Goal: Navigation & Orientation: Find specific page/section

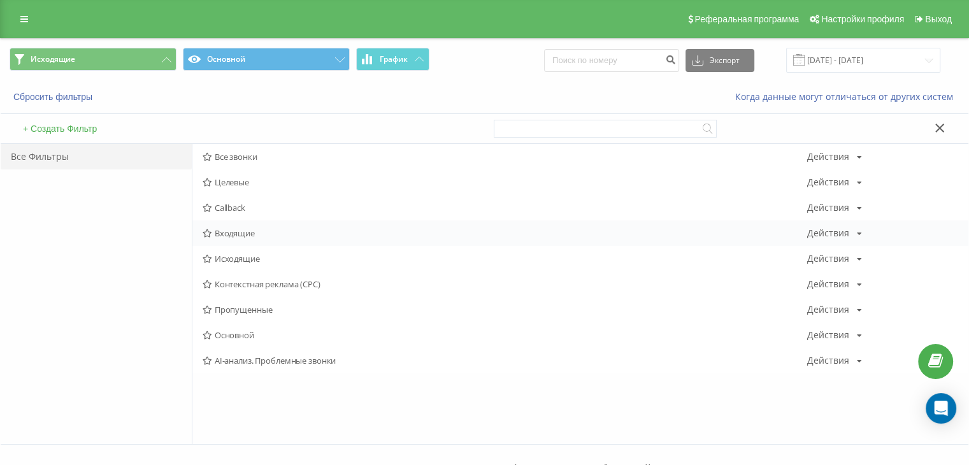
click at [250, 232] on span "Входящие" at bounding box center [505, 233] width 604 height 9
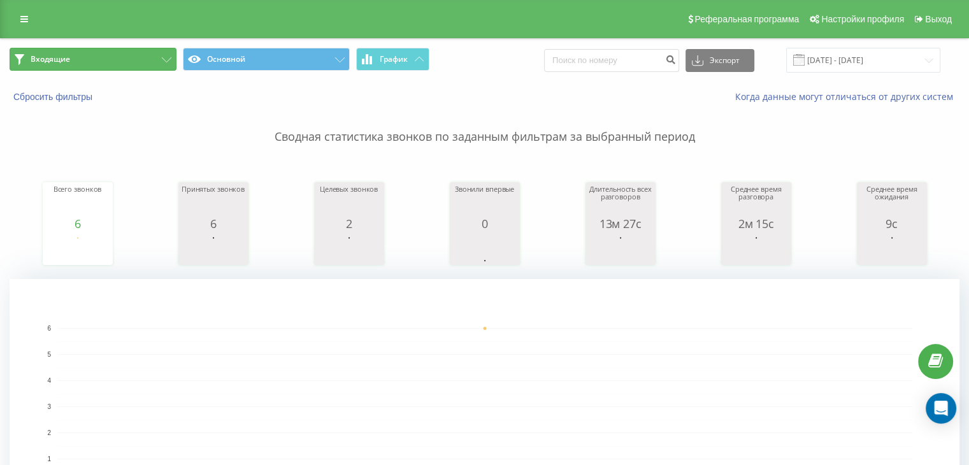
click at [155, 61] on button "Входящие" at bounding box center [93, 59] width 167 height 23
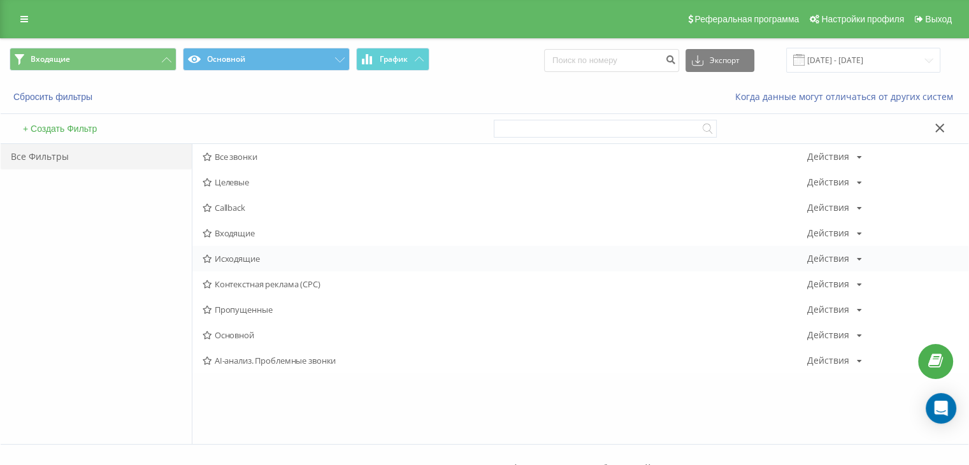
click at [227, 260] on span "Исходящие" at bounding box center [505, 258] width 604 height 9
